Goal: Participate in discussion: Engage in conversation with other users on a specific topic

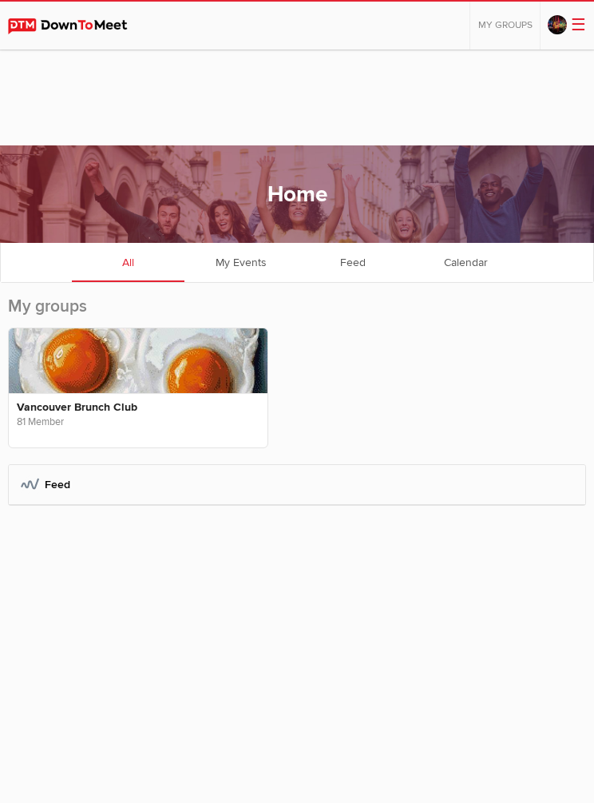
scroll to position [96, 0]
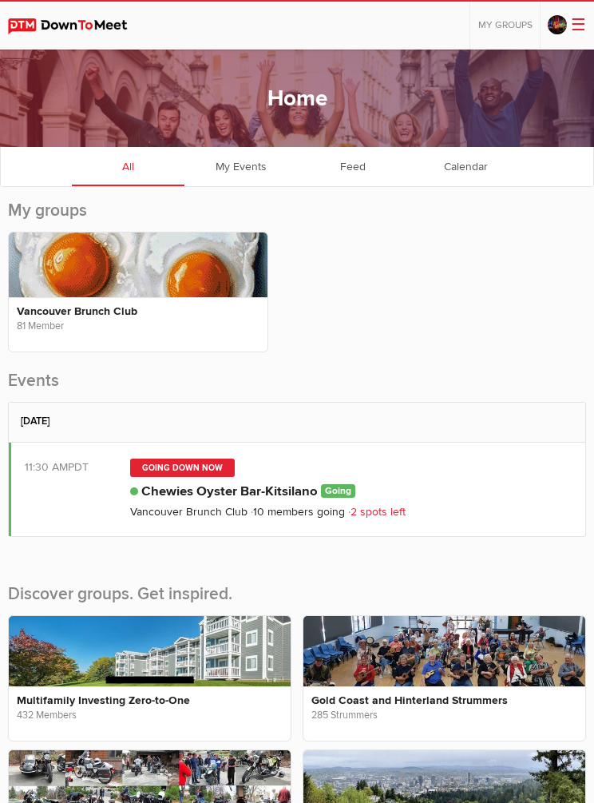
click at [224, 510] on link "Vancouver Brunch Club" at bounding box center [188, 512] width 117 height 14
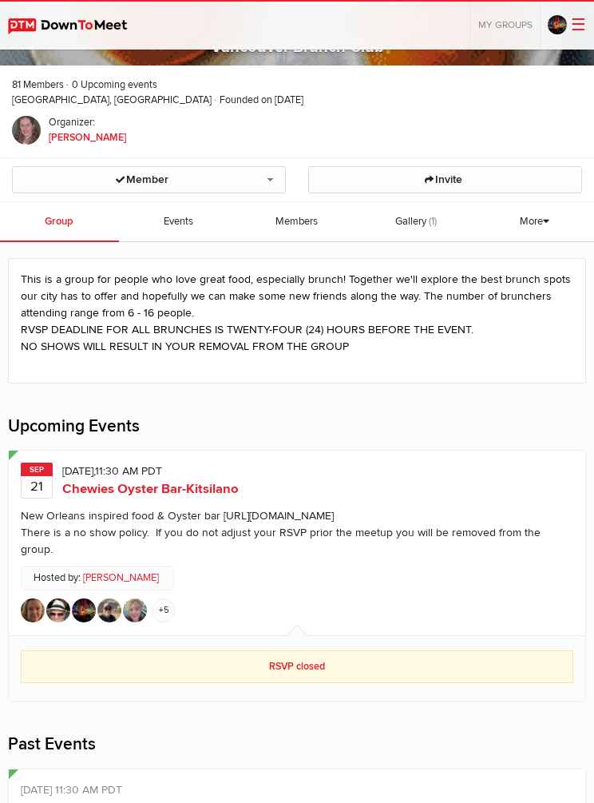
scroll to position [251, 0]
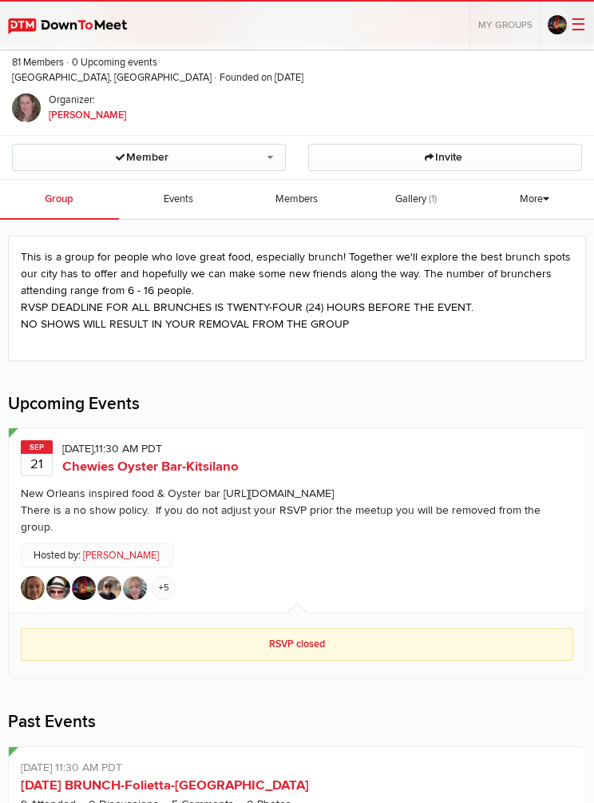
click at [101, 459] on span "Chewies Oyster Bar-Kitsilano" at bounding box center [150, 466] width 177 height 16
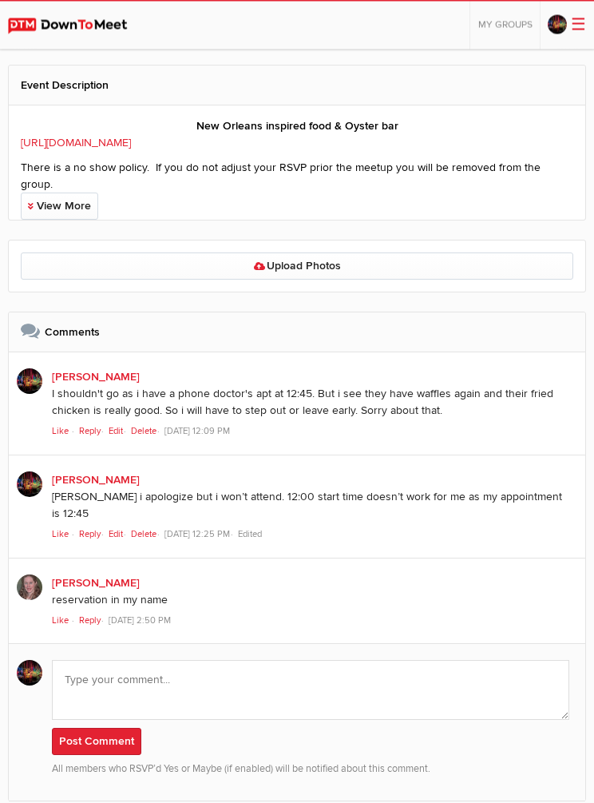
scroll to position [1129, 0]
click at [82, 660] on textarea at bounding box center [311, 690] width 518 height 60
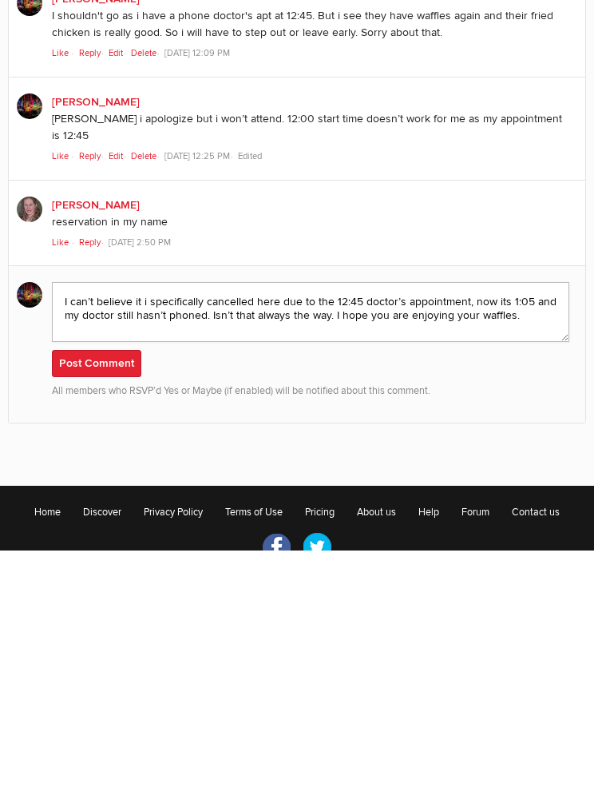
type textarea "I can’t believe it i specifically cancelled here due to the 12:45 doctor’s appo…"
click at [89, 603] on button "Post Comment" at bounding box center [96, 616] width 89 height 27
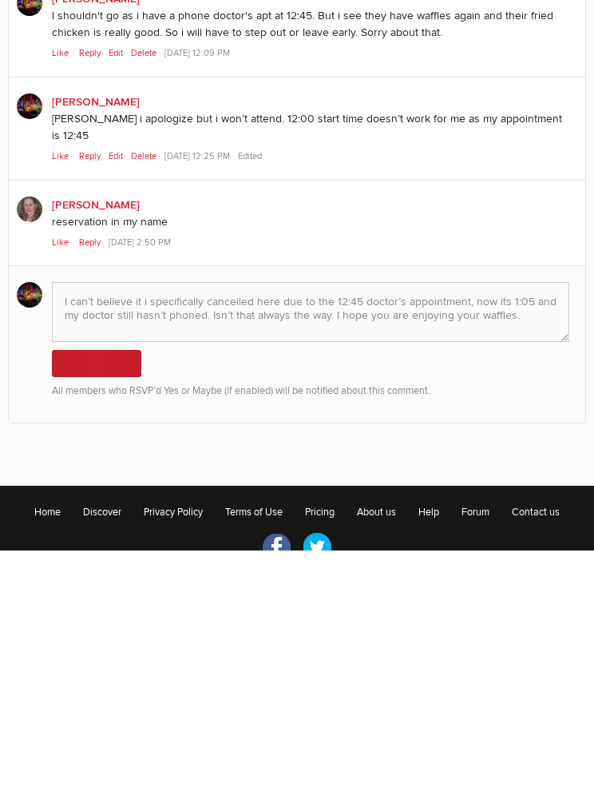
scroll to position [1344, 0]
